Goal: Browse casually: Explore the website without a specific task or goal

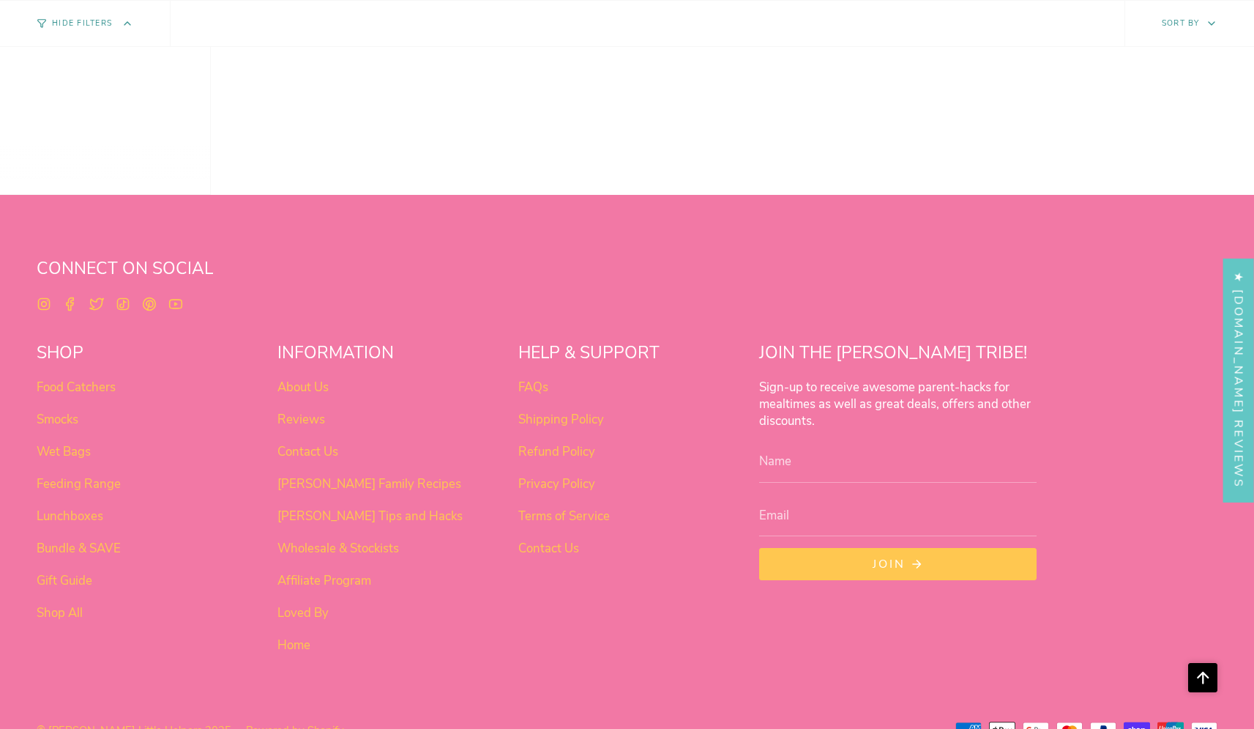
scroll to position [1214, 0]
